Goal: Transaction & Acquisition: Purchase product/service

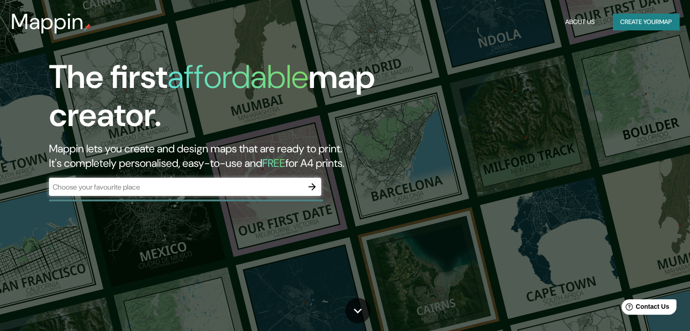
drag, startPoint x: 635, startPoint y: 30, endPoint x: 635, endPoint y: 22, distance: 8.2
click at [635, 22] on div "Mappin About Us Create your map" at bounding box center [345, 21] width 690 height 29
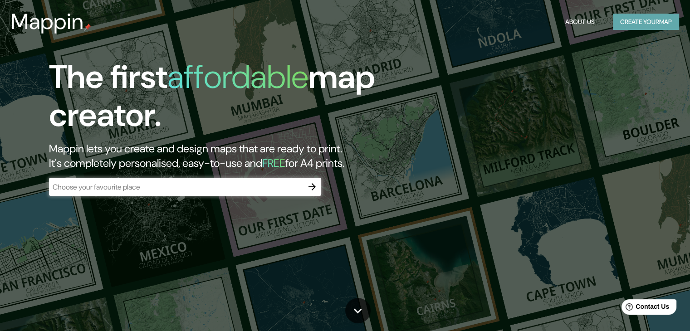
click at [635, 22] on button "Create your map" at bounding box center [646, 22] width 66 height 17
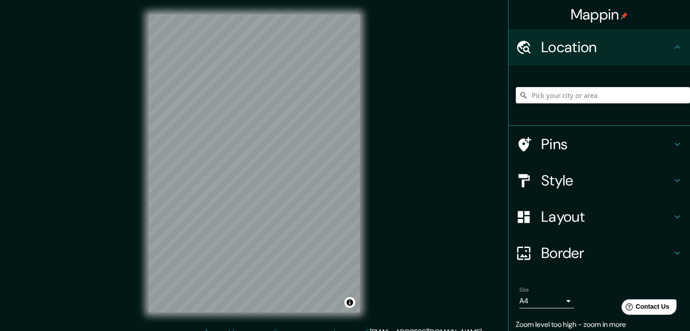
click at [413, 235] on div "Mappin Location Pins Style Layout Border Choose a border. Hint : you can make l…" at bounding box center [345, 171] width 690 height 342
click at [324, 1] on div "© Mapbox © OpenStreetMap Improve this map" at bounding box center [254, 163] width 240 height 327
click at [294, 0] on html "Mappin Location Pins Style Layout Border Choose a border. Hint : you can make l…" at bounding box center [345, 165] width 690 height 331
click at [137, 256] on div "© Mapbox © OpenStreetMap Improve this map" at bounding box center [254, 163] width 240 height 327
click at [374, 173] on div "Mappin Location Pins Style Layout Border Choose a border. Hint : you can make l…" at bounding box center [345, 171] width 690 height 342
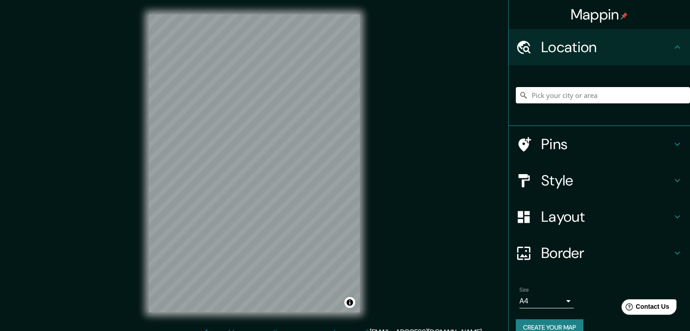
click at [377, 109] on div "Mappin Location Pins Style Layout Border Choose a border. Hint : you can make l…" at bounding box center [345, 171] width 690 height 342
click at [373, 146] on div "© Mapbox © OpenStreetMap Improve this map" at bounding box center [254, 163] width 240 height 327
click at [245, 120] on div "Mappin Location Pins Style Layout Border Choose a border. Hint : you can make l…" at bounding box center [345, 171] width 690 height 342
drag, startPoint x: 375, startPoint y: 229, endPoint x: 147, endPoint y: 80, distance: 272.4
click at [145, 83] on div "© Mapbox © OpenStreetMap Improve this map" at bounding box center [254, 163] width 240 height 327
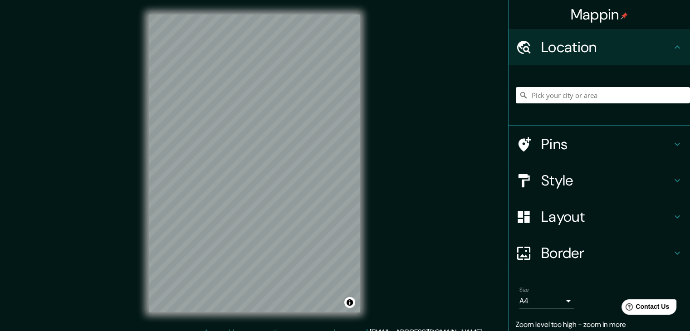
click at [575, 186] on h4 "Style" at bounding box center [606, 180] width 131 height 18
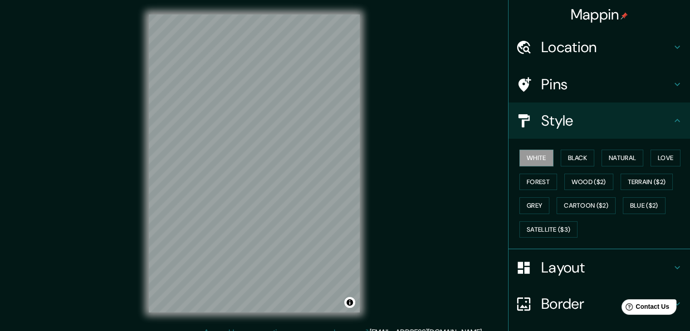
click at [573, 126] on h4 "Style" at bounding box center [606, 121] width 131 height 18
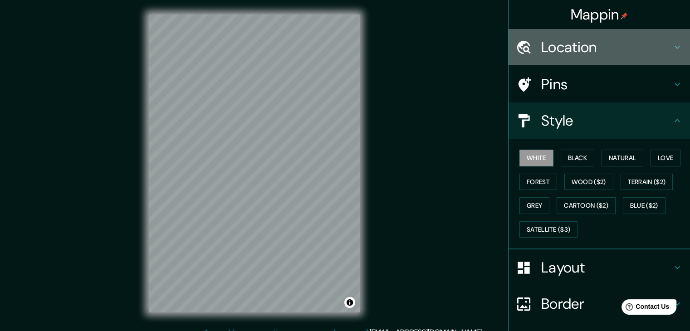
click at [571, 64] on div "Location" at bounding box center [598, 47] width 181 height 36
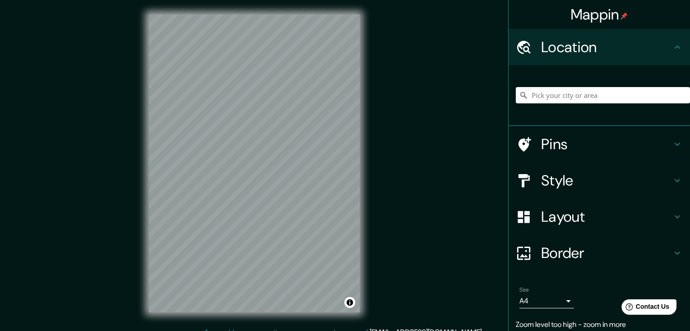
click at [545, 227] on div "Layout" at bounding box center [598, 217] width 181 height 36
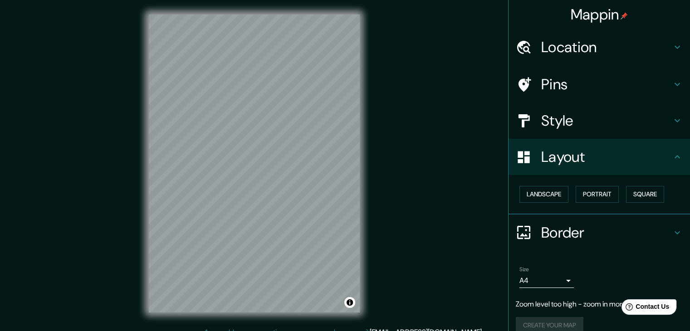
click at [558, 235] on h4 "Border" at bounding box center [606, 233] width 131 height 18
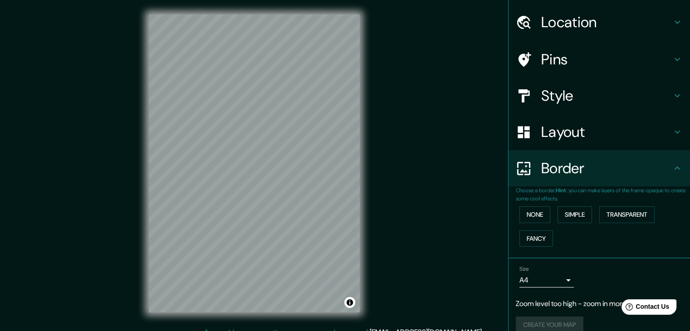
scroll to position [37, 0]
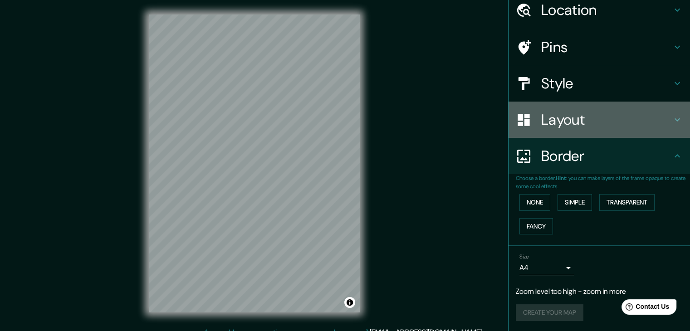
click at [555, 111] on h4 "Layout" at bounding box center [606, 120] width 131 height 18
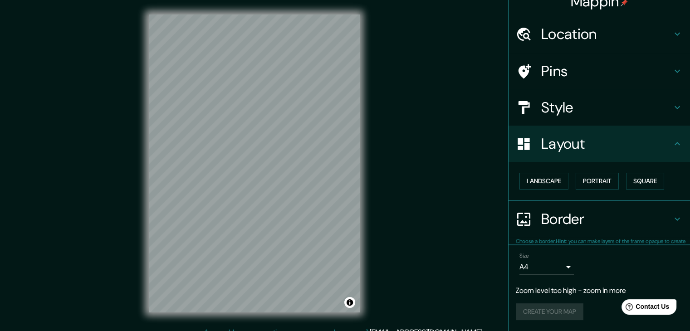
scroll to position [13, 0]
click at [568, 98] on div "Style" at bounding box center [598, 108] width 181 height 36
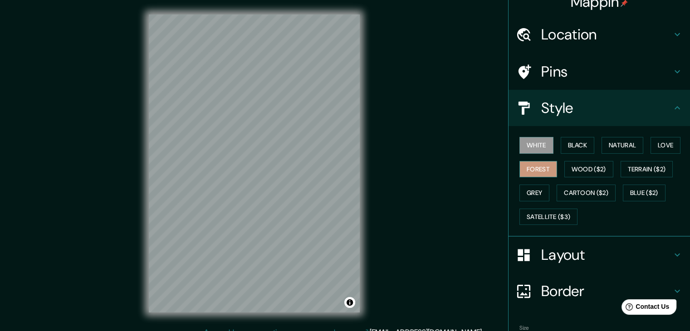
click at [519, 171] on button "Forest" at bounding box center [538, 169] width 38 height 17
click at [562, 77] on h4 "Pins" at bounding box center [606, 72] width 131 height 18
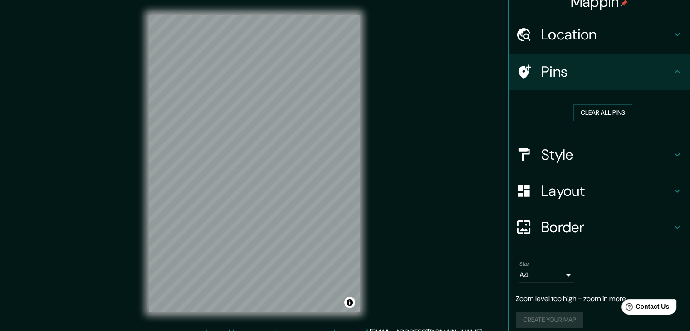
click at [588, 47] on div "Location" at bounding box center [598, 34] width 181 height 36
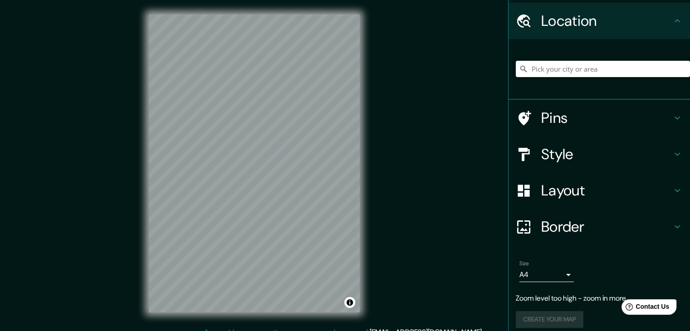
scroll to position [34, 0]
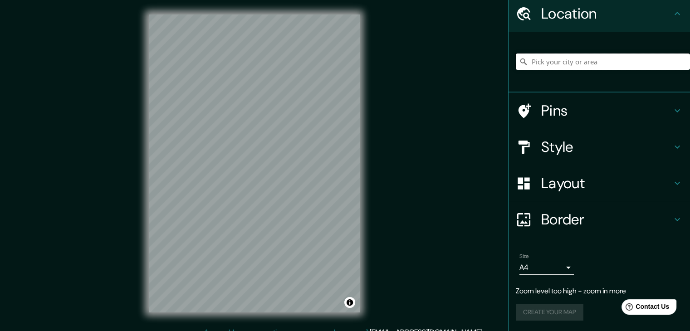
click at [566, 59] on input "Pick your city or area" at bounding box center [603, 62] width 174 height 16
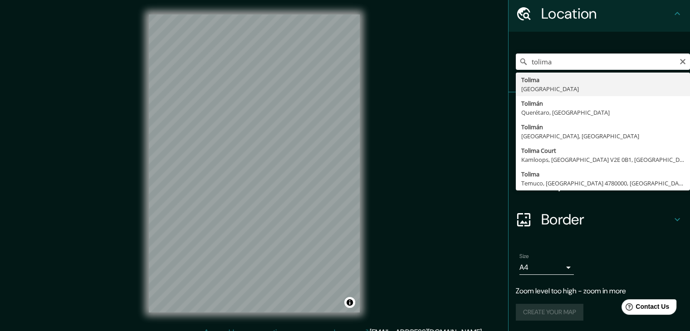
type input "Tolima, [GEOGRAPHIC_DATA]"
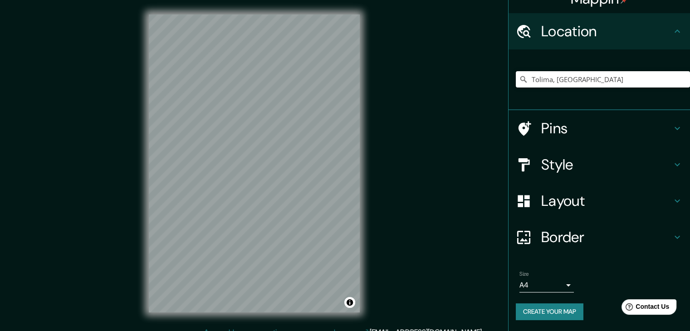
scroll to position [15, 0]
click at [567, 75] on input "Tolima, [GEOGRAPHIC_DATA]" at bounding box center [603, 80] width 174 height 16
click at [680, 78] on icon "Clear" at bounding box center [682, 79] width 5 height 5
click at [541, 135] on h4 "Pins" at bounding box center [606, 129] width 131 height 18
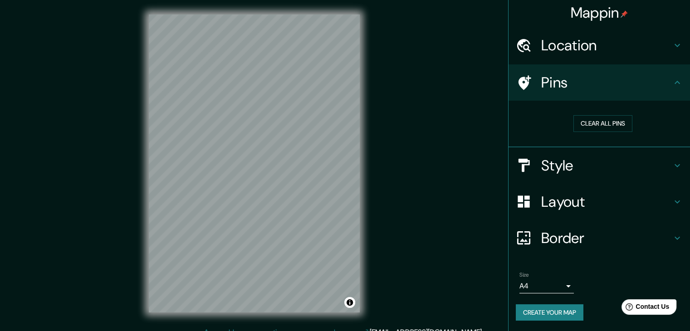
scroll to position [2, 0]
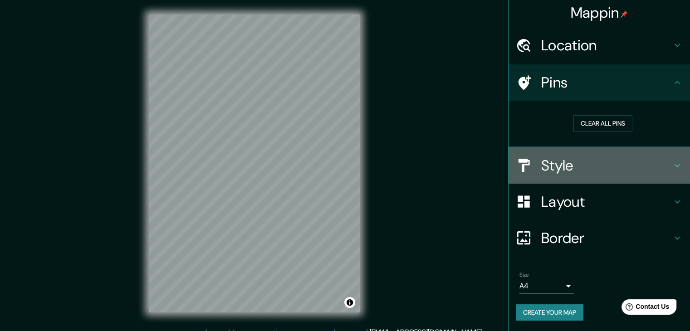
click at [559, 170] on h4 "Style" at bounding box center [606, 165] width 131 height 18
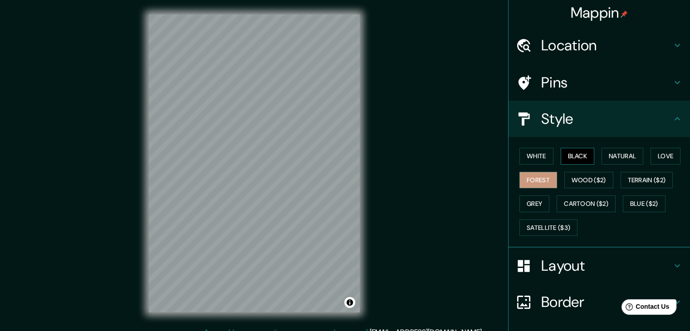
click at [581, 150] on button "Black" at bounding box center [578, 156] width 34 height 17
click at [628, 158] on button "Natural" at bounding box center [622, 156] width 42 height 17
click at [602, 53] on h4 "Location" at bounding box center [606, 45] width 131 height 18
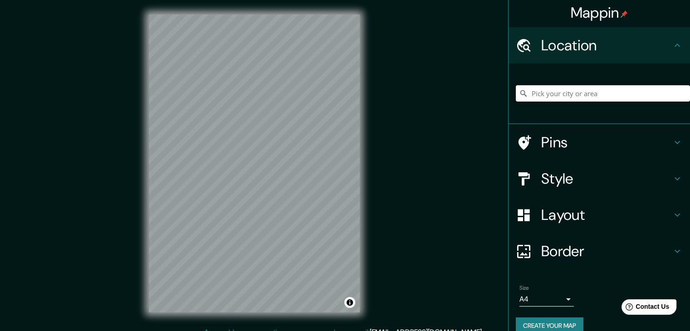
click at [550, 90] on input "Pick your city or area" at bounding box center [603, 93] width 174 height 16
click at [644, 95] on input "Villarrica, [GEOGRAPHIC_DATA], [GEOGRAPHIC_DATA]" at bounding box center [603, 93] width 174 height 16
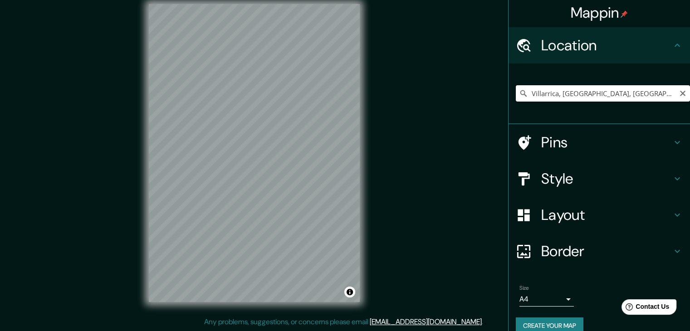
click at [603, 93] on input "Villarrica, [GEOGRAPHIC_DATA], [GEOGRAPHIC_DATA]" at bounding box center [603, 93] width 174 height 16
click at [115, 0] on html "Mappin Location [GEOGRAPHIC_DATA], [GEOGRAPHIC_DATA], [GEOGRAPHIC_DATA] Pins St…" at bounding box center [345, 155] width 690 height 331
click at [382, 94] on div "Mappin Location [GEOGRAPHIC_DATA], [GEOGRAPHIC_DATA], [GEOGRAPHIC_DATA] Pins St…" at bounding box center [345, 161] width 690 height 342
click at [540, 93] on input "Villarrica, [GEOGRAPHIC_DATA], [GEOGRAPHIC_DATA]" at bounding box center [603, 93] width 174 height 16
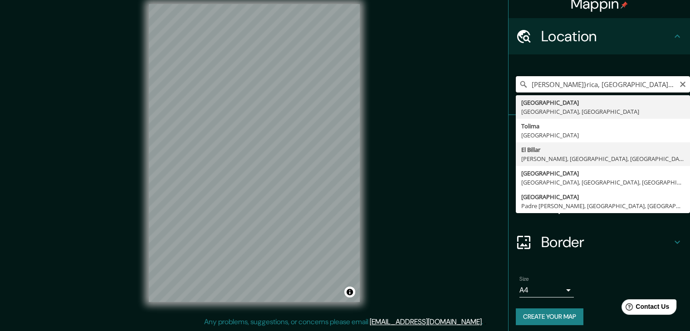
scroll to position [15, 0]
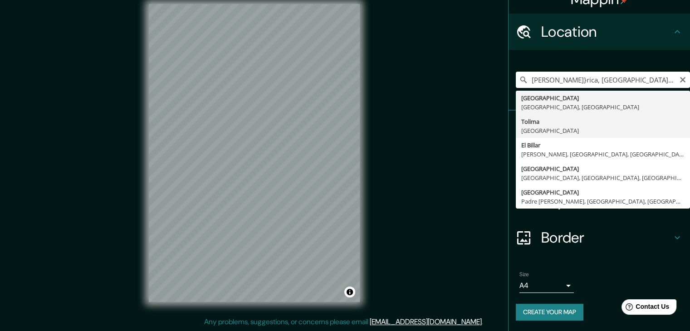
type input "Tolima, [GEOGRAPHIC_DATA]"
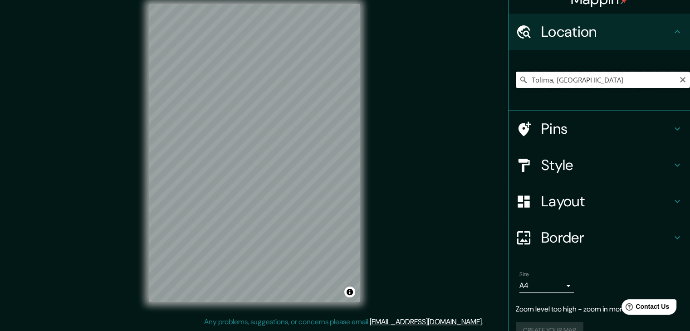
click at [571, 82] on input "Tolima, [GEOGRAPHIC_DATA]" at bounding box center [603, 80] width 174 height 16
click at [587, 79] on input "Tolima, [GEOGRAPHIC_DATA]" at bounding box center [603, 80] width 174 height 16
click at [679, 80] on input "Tolima, [GEOGRAPHIC_DATA]" at bounding box center [603, 80] width 174 height 16
click at [679, 79] on icon "Clear" at bounding box center [682, 79] width 7 height 7
type input "[PERSON_NAME][GEOGRAPHIC_DATA][US_STATE], [GEOGRAPHIC_DATA]"
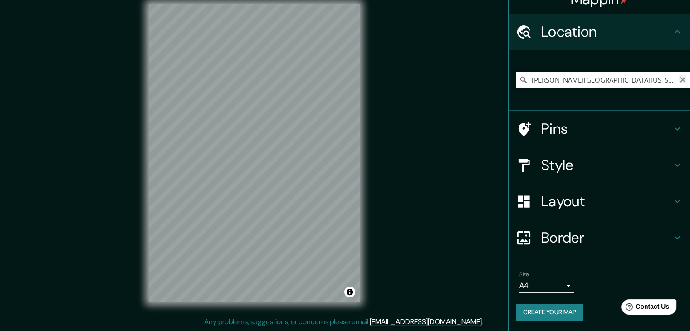
click at [680, 81] on icon "Clear" at bounding box center [682, 79] width 5 height 5
type input "[PERSON_NAME][GEOGRAPHIC_DATA][US_STATE], [GEOGRAPHIC_DATA]"
click at [208, 0] on html "Mappin Location [PERSON_NAME][GEOGRAPHIC_DATA][US_STATE], [GEOGRAPHIC_DATA] [PE…" at bounding box center [345, 155] width 690 height 331
click at [412, 83] on div "Mappin Location [PERSON_NAME][GEOGRAPHIC_DATA][US_STATE], [GEOGRAPHIC_DATA] [PE…" at bounding box center [345, 161] width 690 height 342
click at [325, 107] on div "© Mapbox © OpenStreetMap Improve this map" at bounding box center [254, 153] width 240 height 327
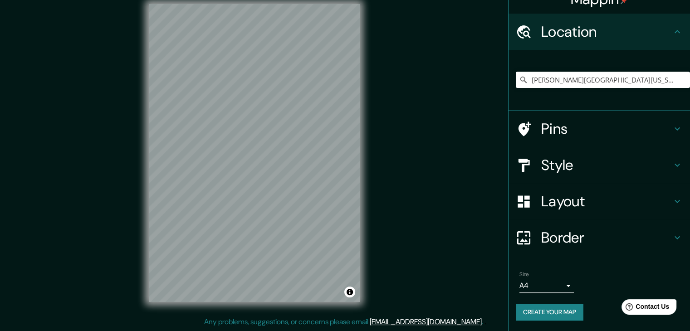
click at [566, 141] on div "Pins" at bounding box center [598, 129] width 181 height 36
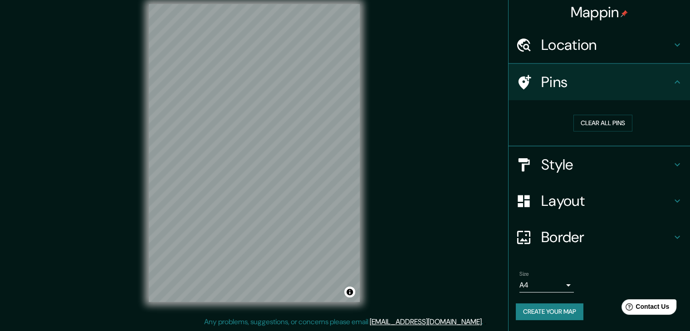
scroll to position [2, 0]
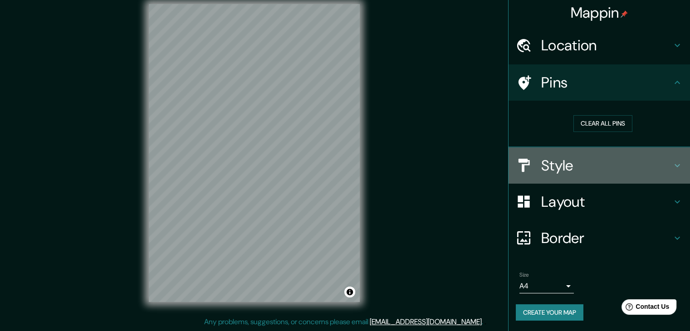
click at [562, 160] on h4 "Style" at bounding box center [606, 165] width 131 height 18
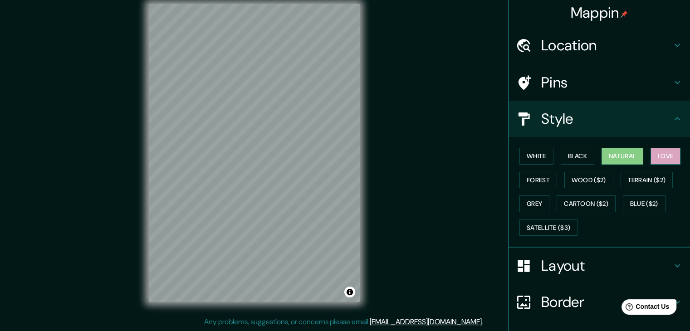
click at [661, 154] on button "Love" at bounding box center [665, 156] width 30 height 17
click at [570, 157] on button "Black" at bounding box center [578, 156] width 34 height 17
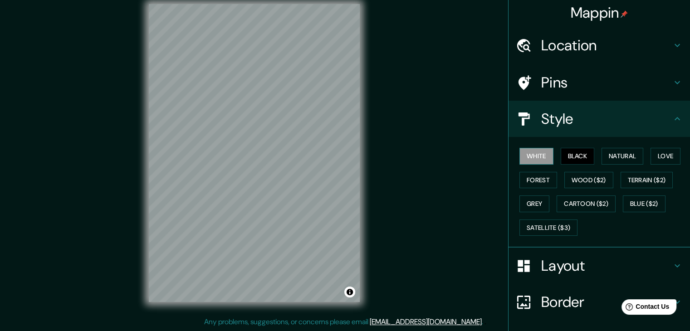
click at [533, 161] on button "White" at bounding box center [536, 156] width 34 height 17
click at [523, 205] on button "Grey" at bounding box center [534, 204] width 30 height 17
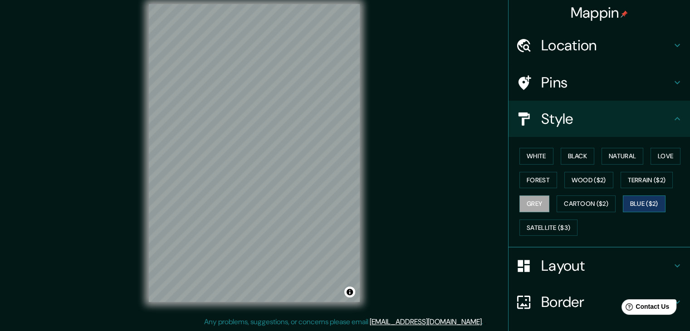
click at [640, 197] on button "Blue ($2)" at bounding box center [644, 204] width 43 height 17
click at [552, 225] on button "Satellite ($3)" at bounding box center [548, 228] width 58 height 17
click at [526, 202] on button "Grey" at bounding box center [534, 204] width 30 height 17
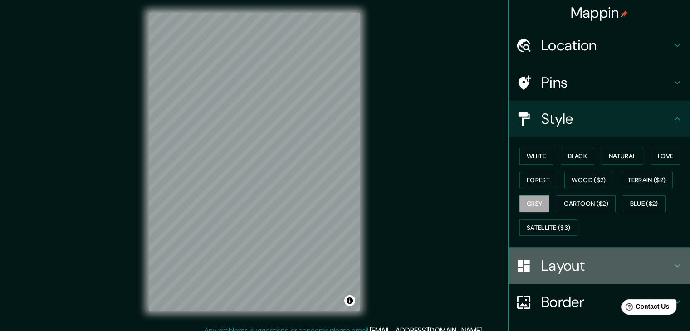
click at [578, 267] on h4 "Layout" at bounding box center [606, 266] width 131 height 18
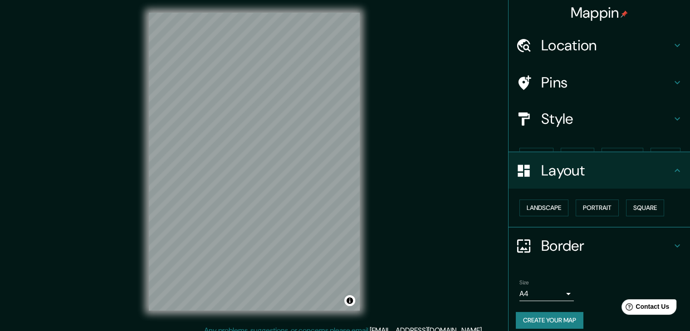
scroll to position [0, 0]
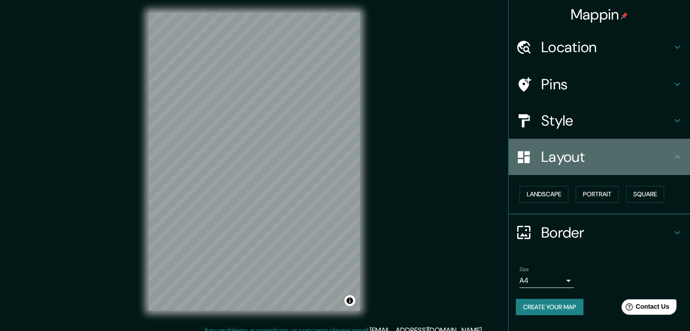
click at [593, 158] on h4 "Layout" at bounding box center [606, 157] width 131 height 18
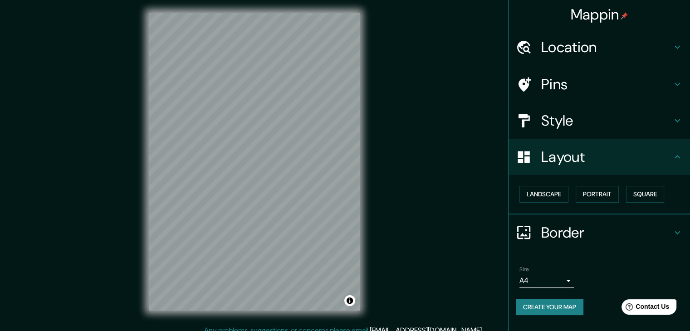
click at [678, 150] on div "Layout" at bounding box center [598, 157] width 181 height 36
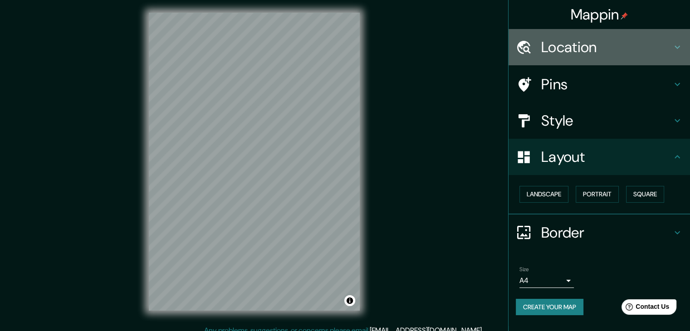
click at [640, 47] on h4 "Location" at bounding box center [606, 47] width 131 height 18
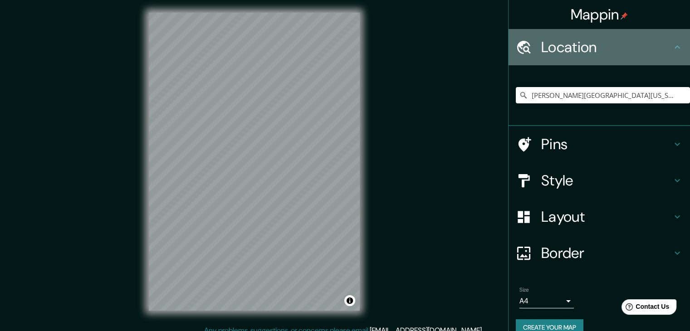
click at [642, 46] on h4 "Location" at bounding box center [606, 47] width 131 height 18
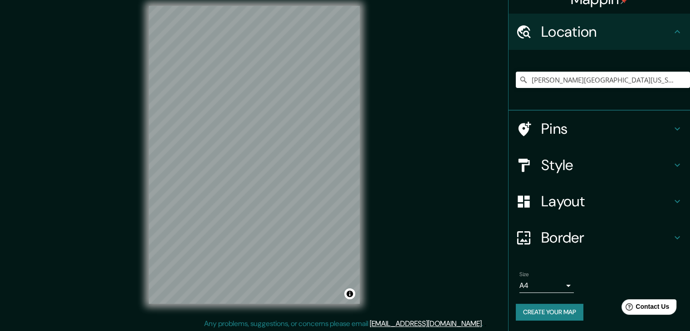
scroll to position [10, 0]
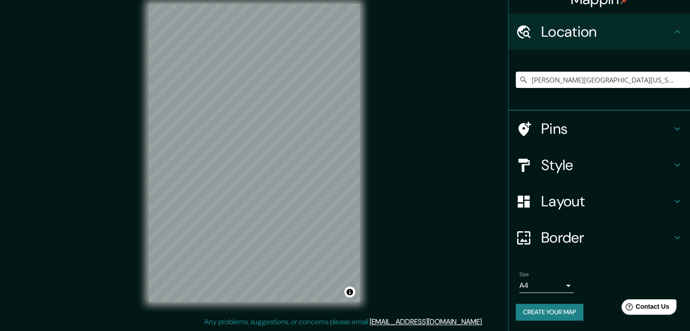
click at [674, 23] on div "Location" at bounding box center [598, 32] width 181 height 36
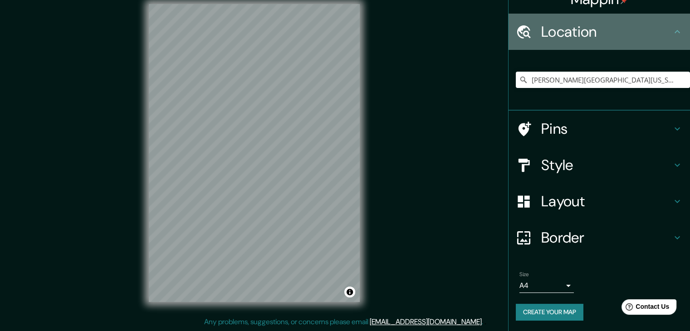
click at [672, 31] on icon at bounding box center [677, 31] width 11 height 11
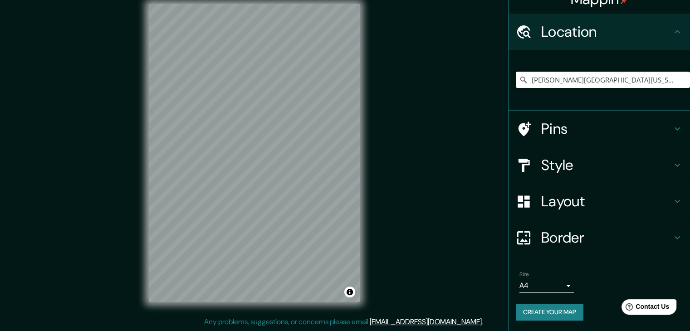
click at [582, 237] on h4 "Border" at bounding box center [606, 238] width 131 height 18
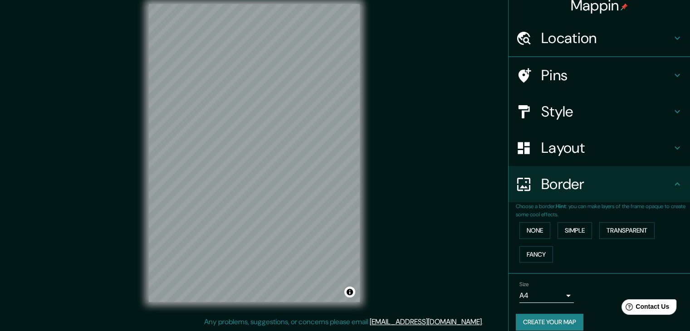
scroll to position [15, 0]
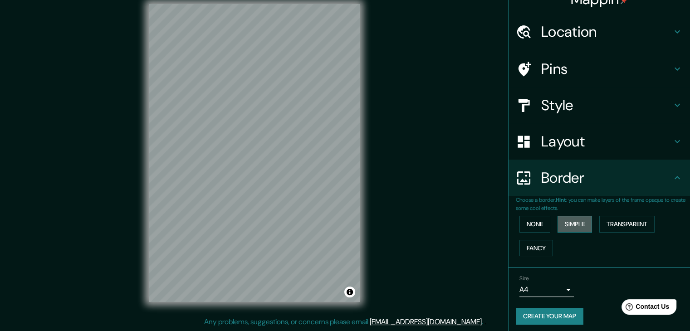
click at [575, 225] on button "Simple" at bounding box center [574, 224] width 34 height 17
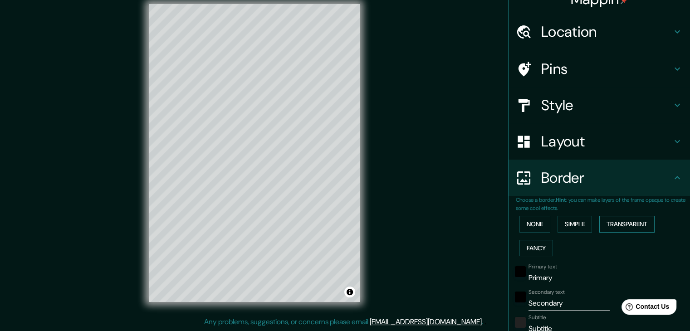
click at [620, 220] on button "Transparent" at bounding box center [626, 224] width 55 height 17
click at [521, 242] on button "Fancy" at bounding box center [536, 248] width 34 height 17
click at [523, 225] on button "None" at bounding box center [534, 224] width 31 height 17
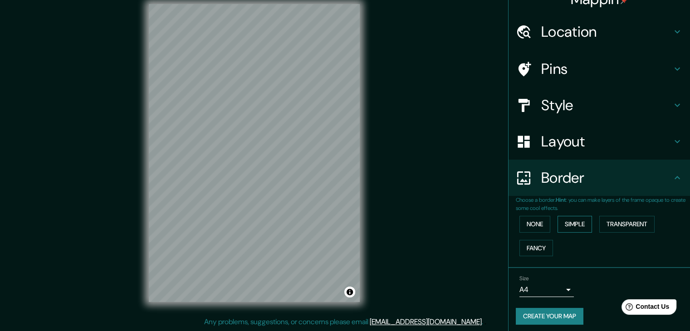
click at [562, 216] on button "Simple" at bounding box center [574, 224] width 34 height 17
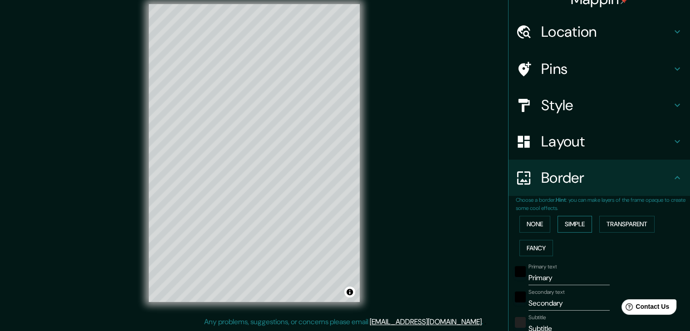
click at [562, 218] on button "Simple" at bounding box center [574, 224] width 34 height 17
type input "37"
click at [546, 223] on div "None Simple Transparent Fancy" at bounding box center [603, 236] width 174 height 48
click at [540, 222] on button "None" at bounding box center [534, 224] width 31 height 17
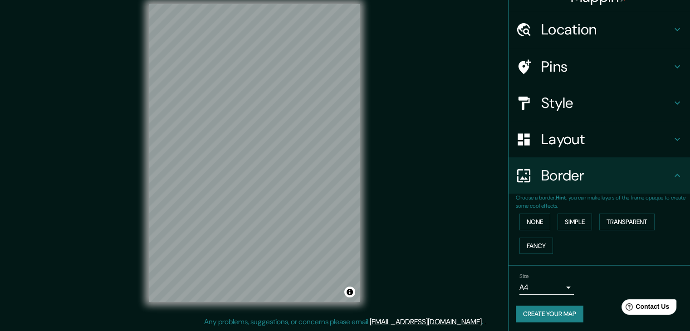
scroll to position [19, 0]
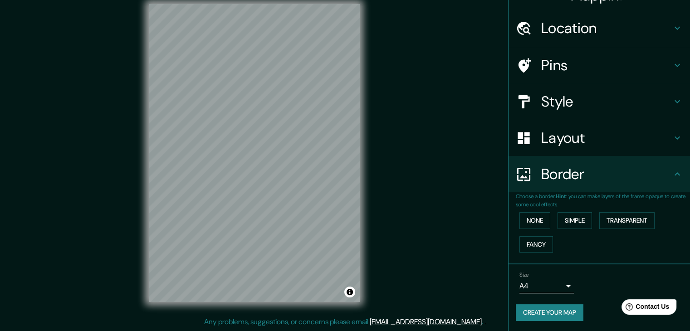
click at [554, 289] on body "Mappin Location [PERSON_NAME][GEOGRAPHIC_DATA][US_STATE], [GEOGRAPHIC_DATA] [PE…" at bounding box center [345, 155] width 690 height 331
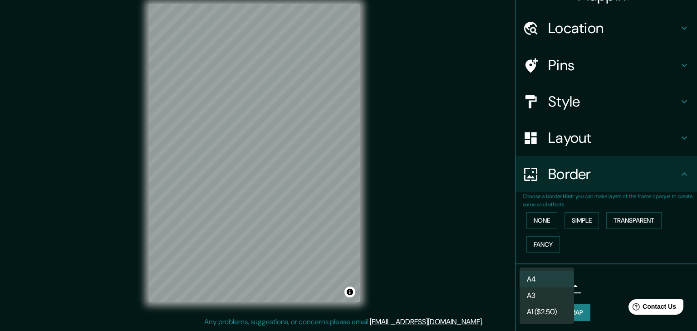
click at [548, 306] on li "A1 ($2.50)" at bounding box center [546, 312] width 54 height 16
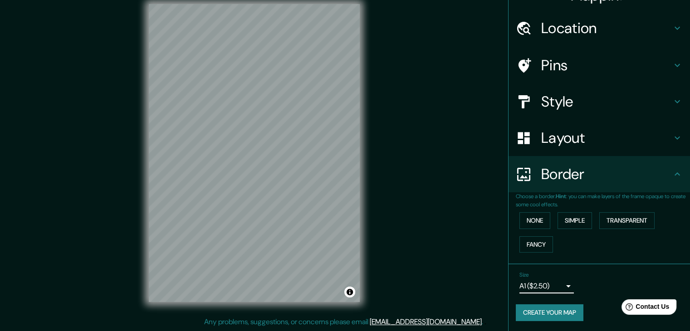
click at [547, 284] on body "Mappin Location [PERSON_NAME][GEOGRAPHIC_DATA][US_STATE], [GEOGRAPHIC_DATA] [PE…" at bounding box center [345, 155] width 690 height 331
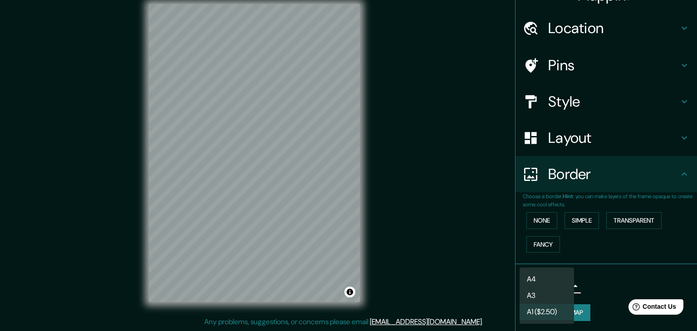
click at [547, 279] on li "A4" at bounding box center [546, 279] width 54 height 16
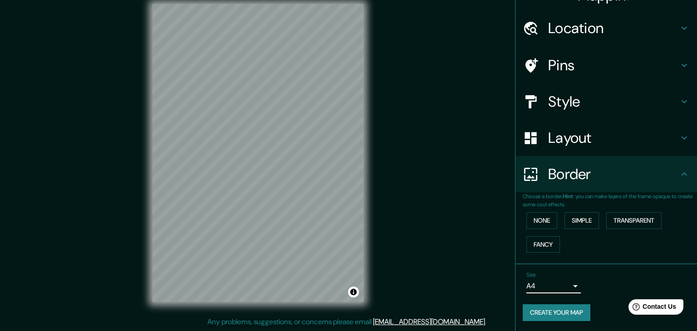
click at [546, 280] on body "Mappin Location [PERSON_NAME][GEOGRAPHIC_DATA][US_STATE], [GEOGRAPHIC_DATA] [PE…" at bounding box center [348, 155] width 697 height 331
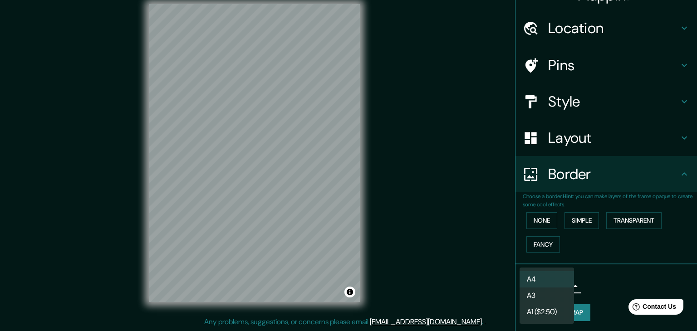
click at [542, 299] on li "A3" at bounding box center [546, 296] width 54 height 16
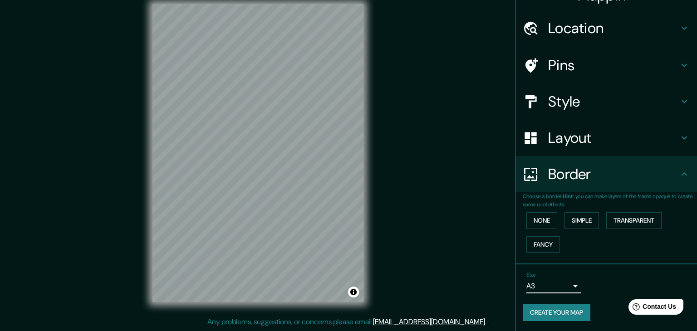
click at [534, 289] on body "Mappin Location [PERSON_NAME][GEOGRAPHIC_DATA][US_STATE], [GEOGRAPHIC_DATA] [PE…" at bounding box center [348, 155] width 697 height 331
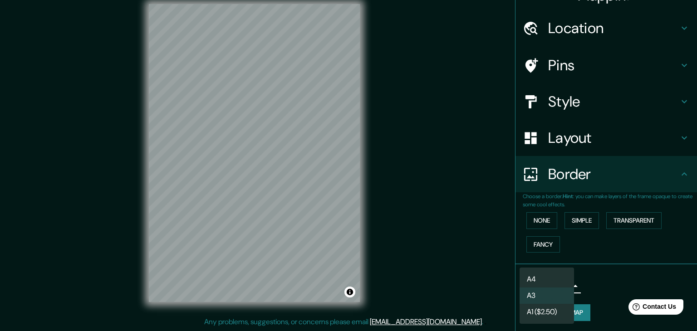
click at [541, 293] on li "A3" at bounding box center [546, 296] width 54 height 16
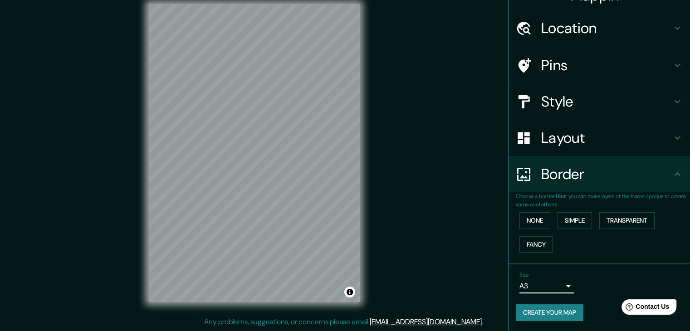
click at [546, 302] on div "Size A3 a4 Create your map" at bounding box center [599, 298] width 167 height 60
click at [544, 307] on button "Create your map" at bounding box center [550, 312] width 68 height 17
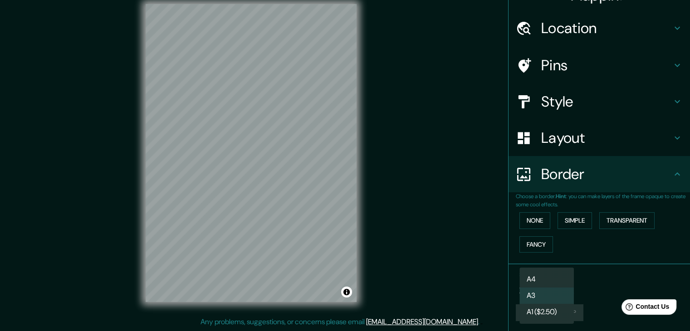
click at [540, 292] on body "Mappin Location [PERSON_NAME][GEOGRAPHIC_DATA][US_STATE], [GEOGRAPHIC_DATA] [PE…" at bounding box center [345, 155] width 690 height 331
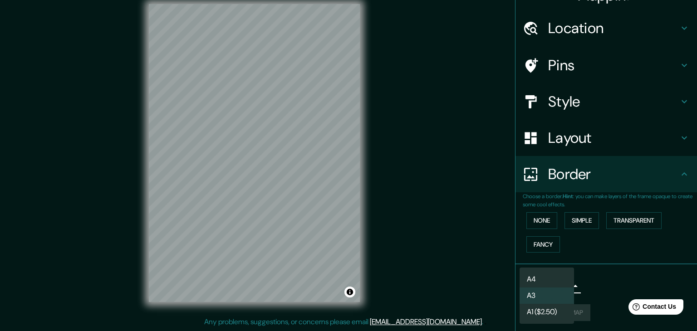
click at [533, 281] on li "A4" at bounding box center [546, 279] width 54 height 16
type input "single"
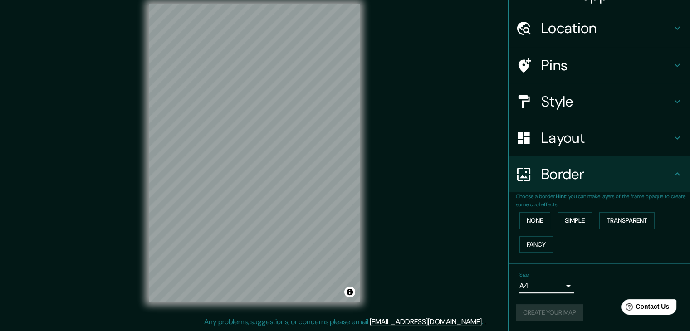
click at [539, 315] on div "Create your map" at bounding box center [599, 312] width 167 height 17
click at [521, 216] on button "None" at bounding box center [534, 220] width 31 height 17
click at [561, 221] on button "Simple" at bounding box center [574, 220] width 34 height 17
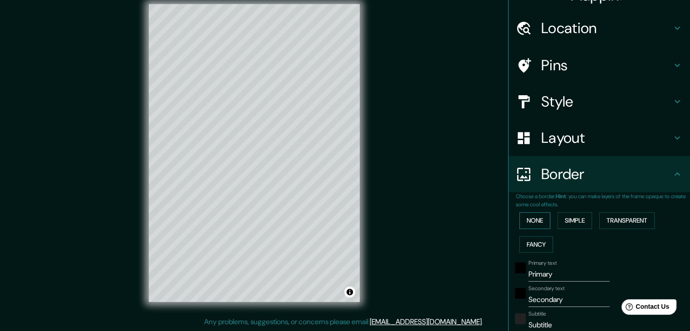
click at [533, 212] on button "None" at bounding box center [534, 220] width 31 height 17
